Goal: Task Accomplishment & Management: Use online tool/utility

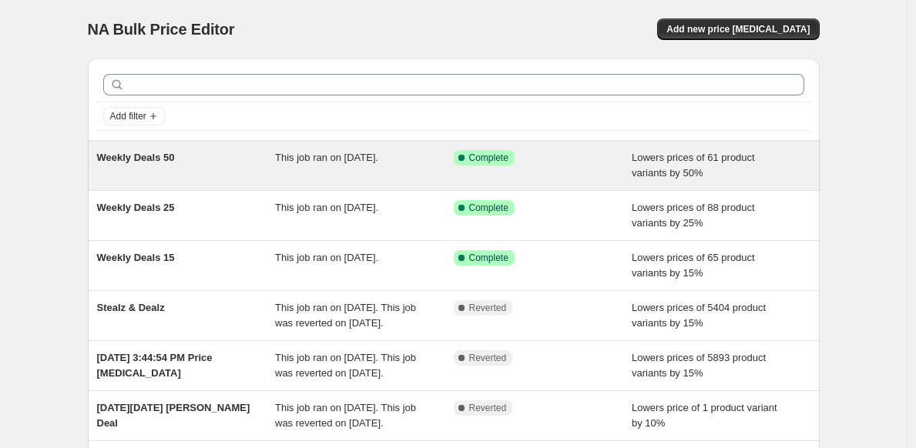
click at [186, 167] on div "Weekly Deals 50" at bounding box center [186, 165] width 179 height 31
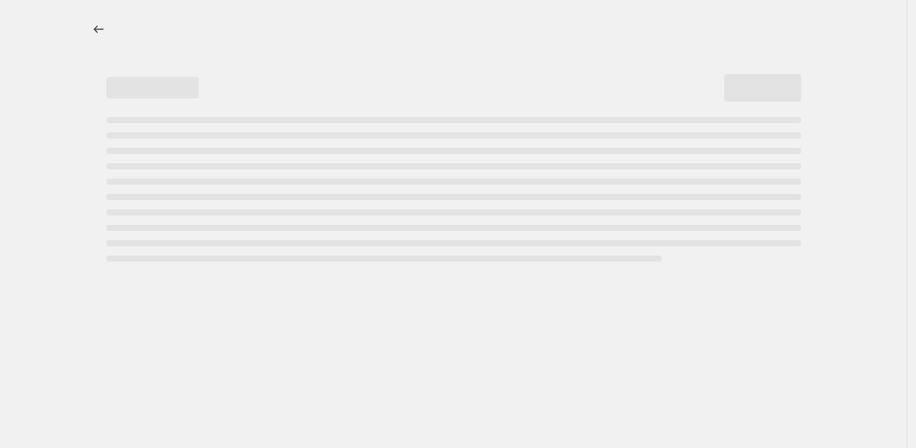
select select "percentage"
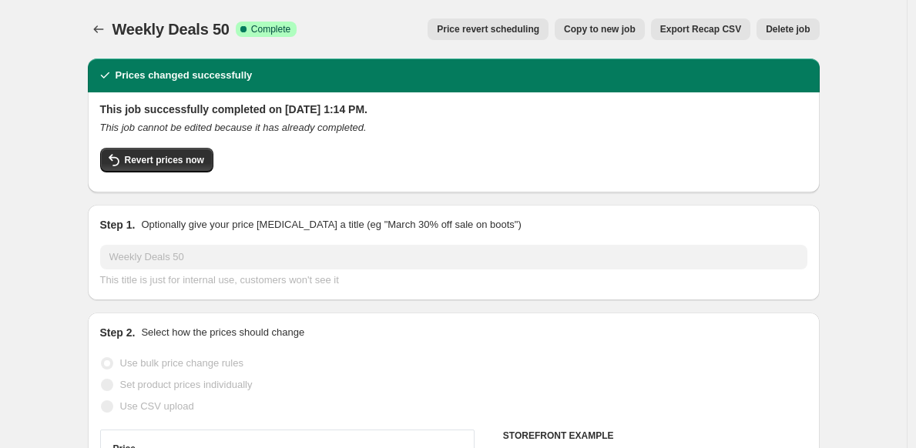
select select "collection"
click at [105, 26] on icon "Price change jobs" at bounding box center [98, 29] width 15 height 15
